Goal: Transaction & Acquisition: Purchase product/service

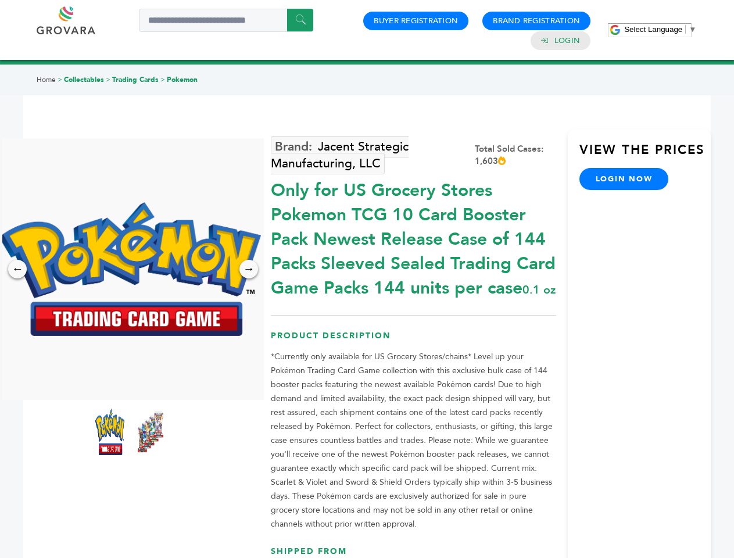
click at [660, 29] on span "Select Language" at bounding box center [653, 29] width 58 height 9
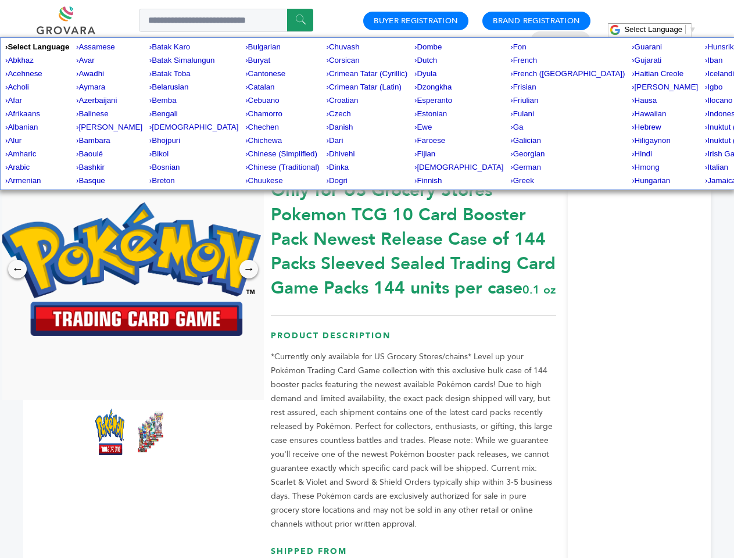
click at [130, 269] on img at bounding box center [130, 269] width 262 height 134
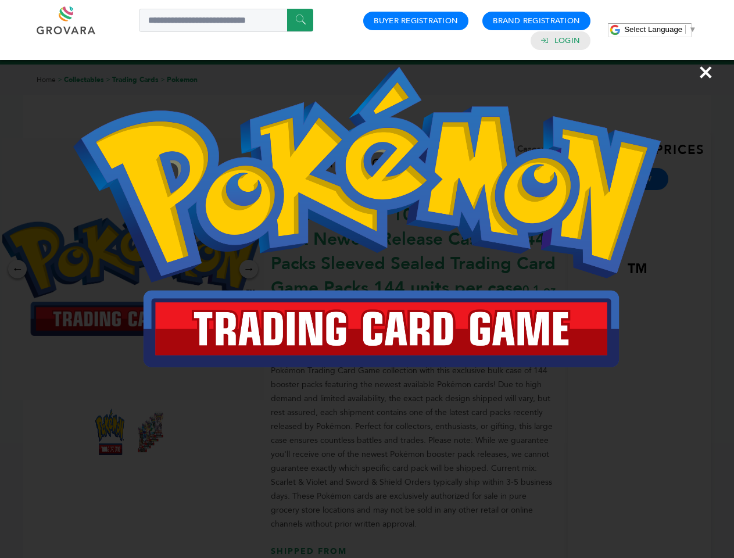
click at [17, 269] on div "×" at bounding box center [367, 279] width 734 height 558
click at [249, 269] on div "→" at bounding box center [248, 269] width 19 height 19
click at [110, 432] on img at bounding box center [109, 432] width 29 height 46
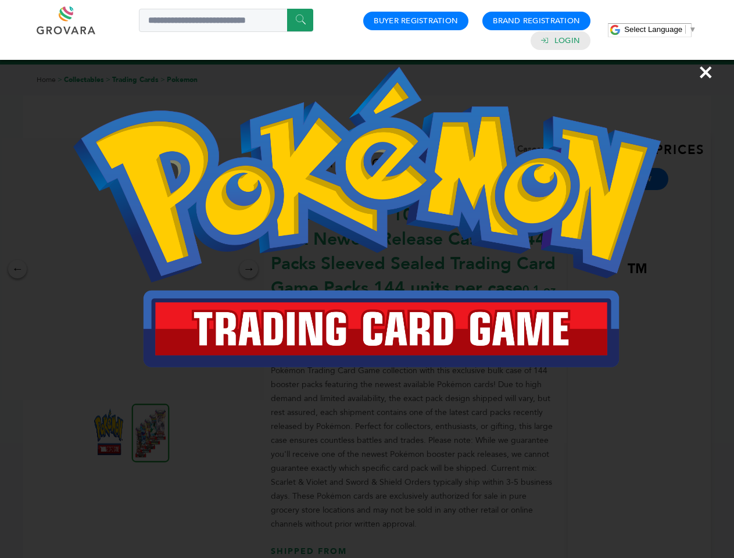
click at [151, 432] on div "×" at bounding box center [367, 279] width 734 height 558
